Goal: Check status: Check status

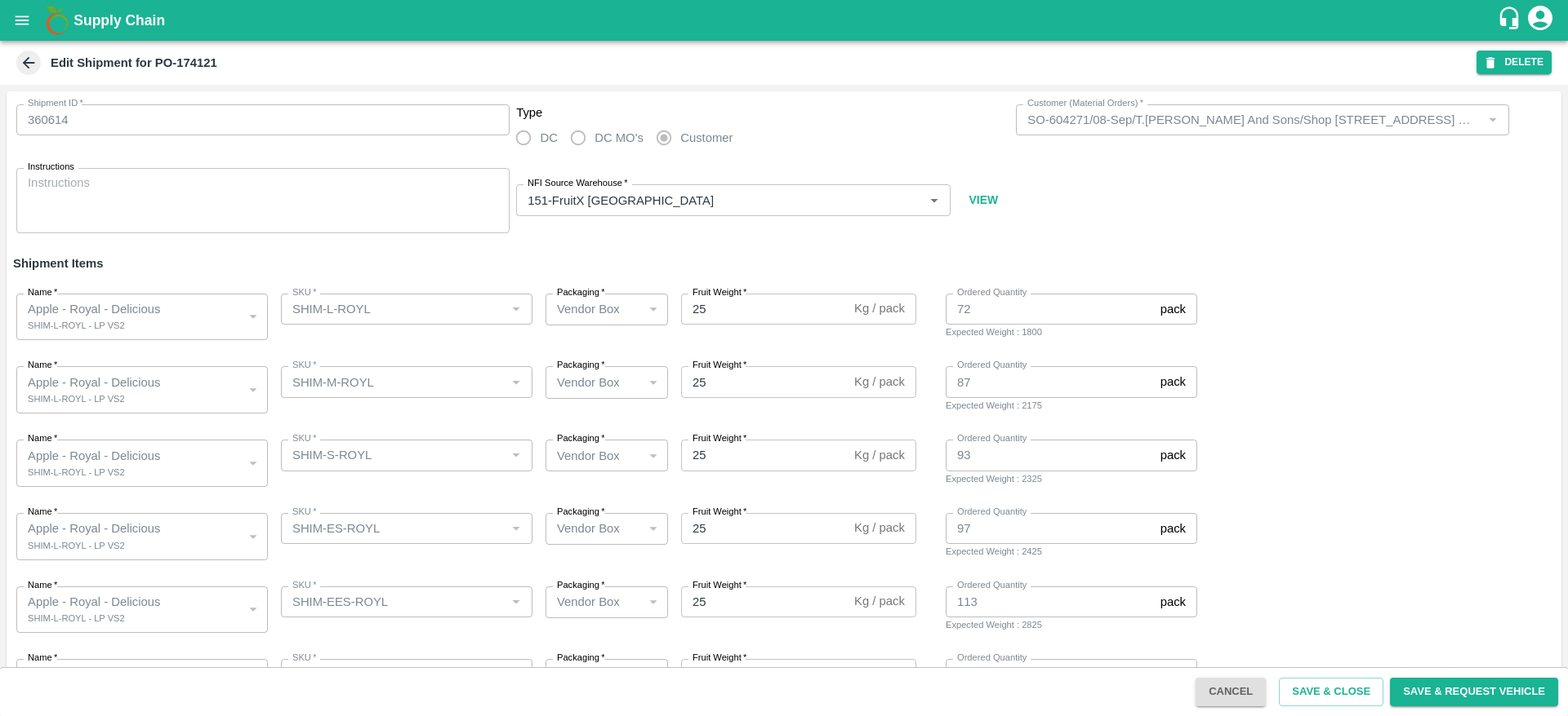
scroll to position [39, 0]
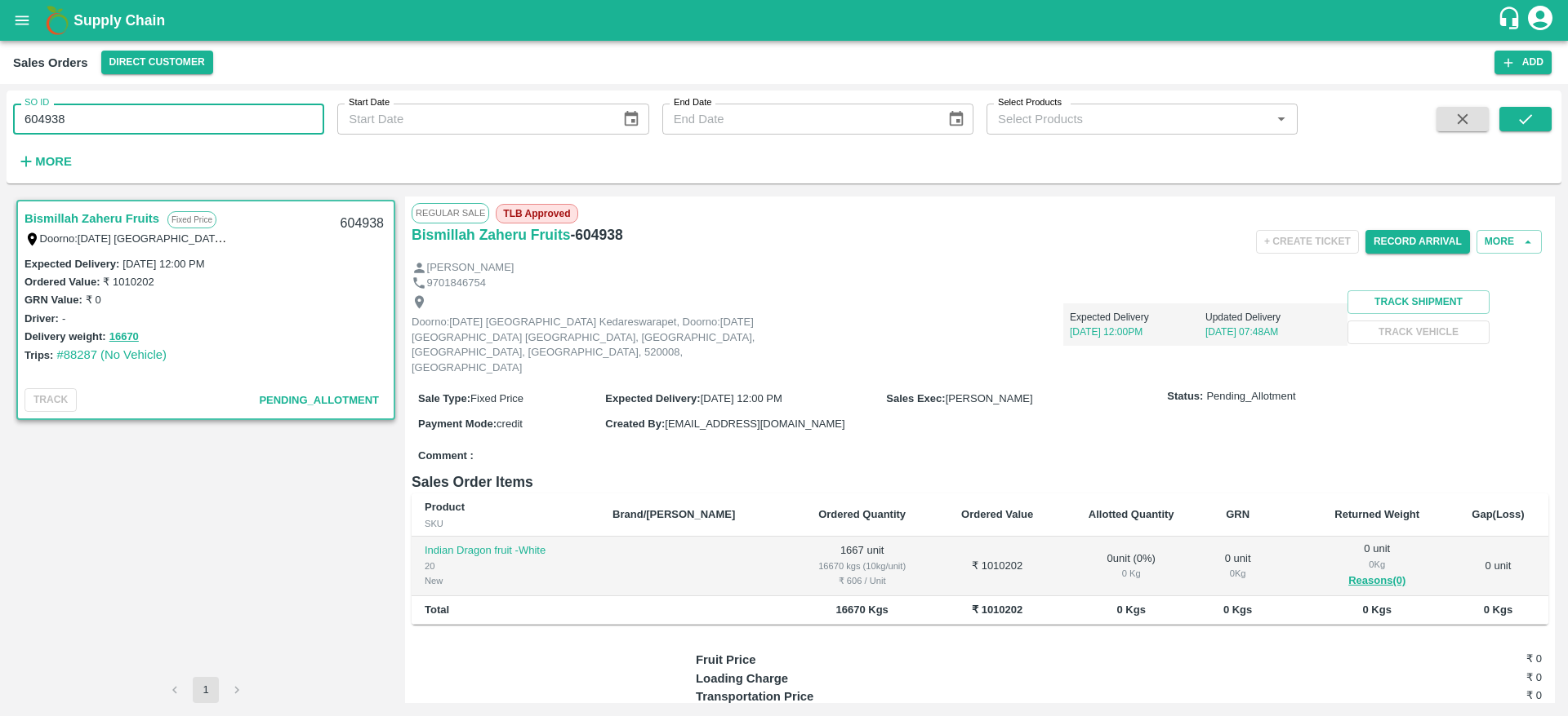
drag, startPoint x: 79, startPoint y: 123, endPoint x: 20, endPoint y: 127, distance: 59.1
click at [20, 127] on input "604938" at bounding box center [169, 119] width 311 height 31
paste input "text"
type input "369974"
click at [1539, 126] on button "submit" at bounding box center [1525, 118] width 52 height 24
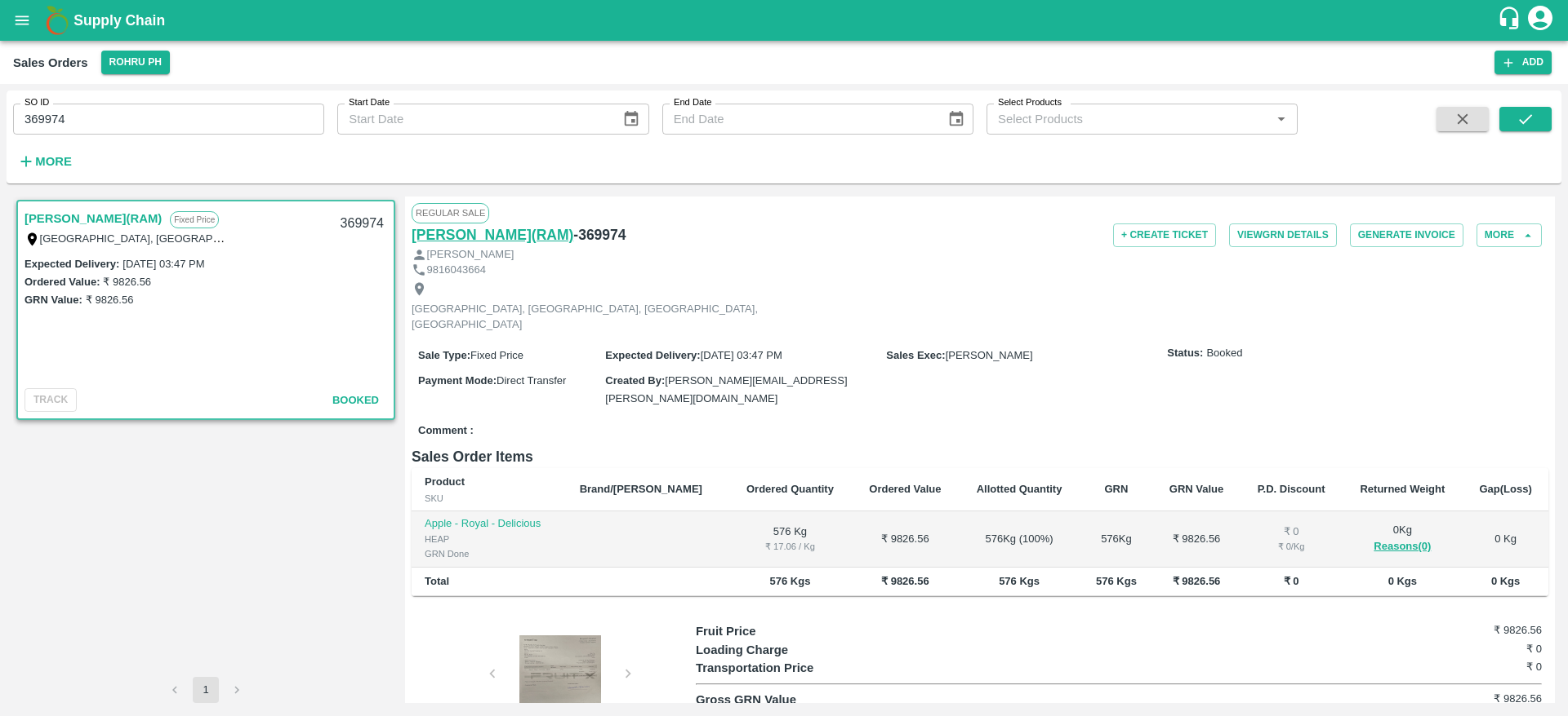
click at [503, 234] on h6 "[PERSON_NAME](RAM)" at bounding box center [492, 235] width 162 height 23
drag, startPoint x: 95, startPoint y: 114, endPoint x: 0, endPoint y: 123, distance: 95.4
click at [0, 123] on div "SO ID 369974 SO ID Start Date Start Date End Date End Date Select Products Sele…" at bounding box center [784, 400] width 1568 height 632
